Goal: Check status: Check status

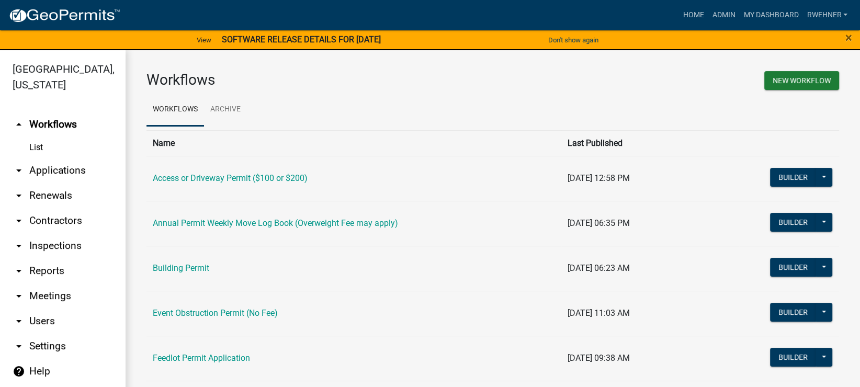
click at [52, 177] on link "arrow_drop_down Applications" at bounding box center [63, 170] width 126 height 25
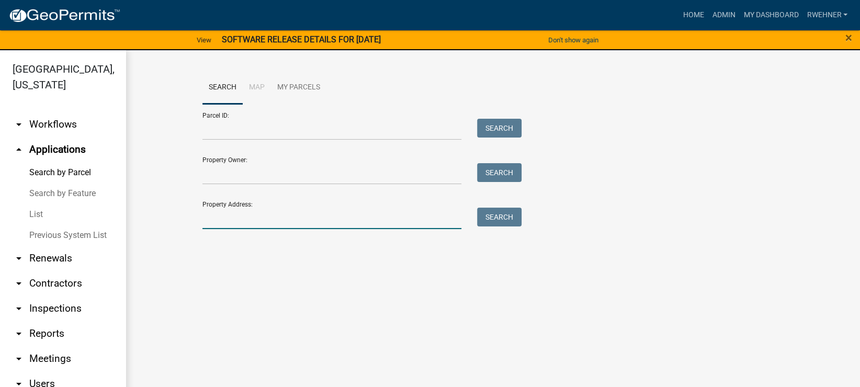
click at [256, 221] on input "Property Address:" at bounding box center [332, 218] width 259 height 21
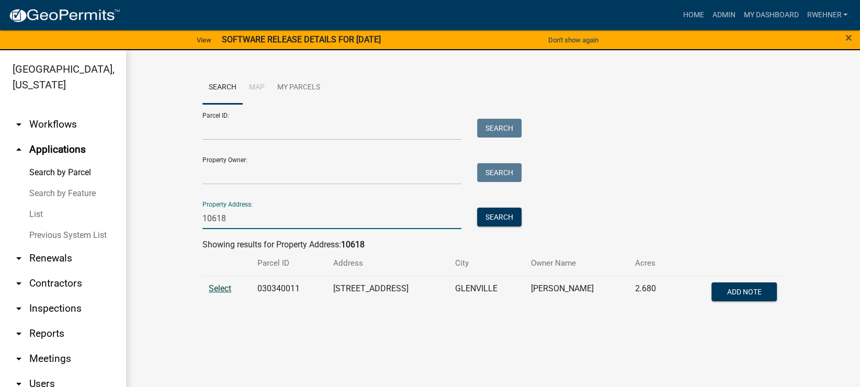
type input "10618"
click at [217, 290] on span "Select" at bounding box center [220, 289] width 23 height 10
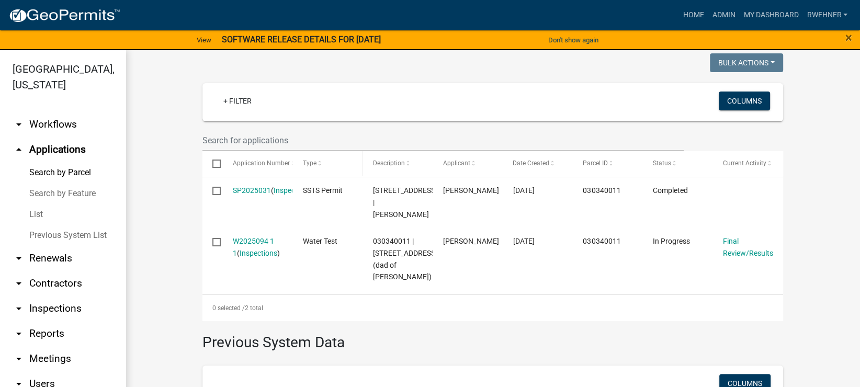
scroll to position [294, 0]
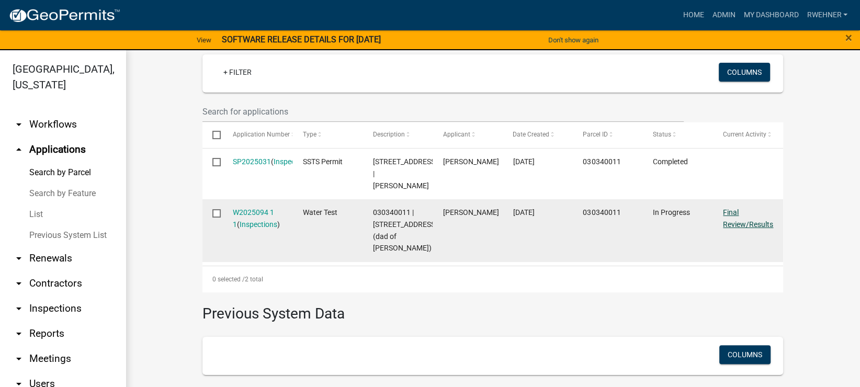
click at [743, 226] on link "Final Review/Results" at bounding box center [748, 218] width 50 height 20
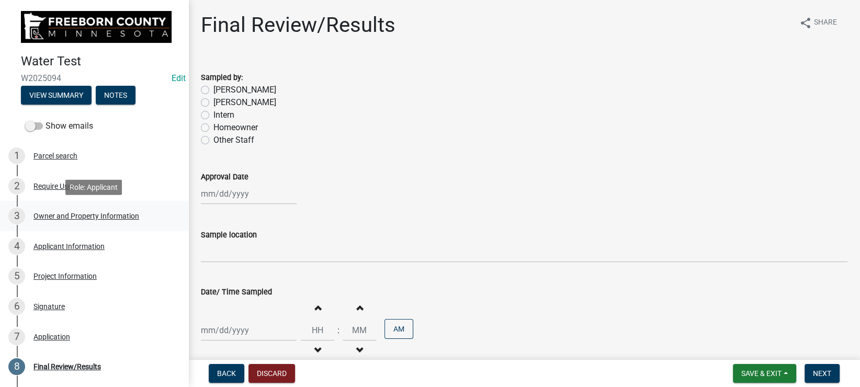
click at [68, 215] on div "Owner and Property Information" at bounding box center [86, 215] width 106 height 7
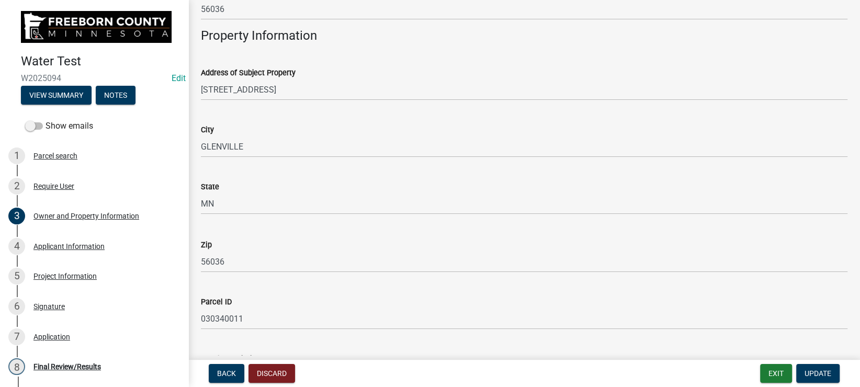
scroll to position [649, 0]
